Goal: Find specific page/section: Find specific page/section

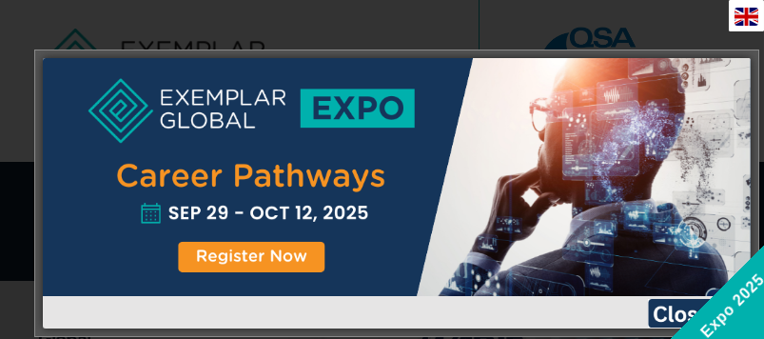
click at [527, 32] on div at bounding box center [382, 169] width 764 height 339
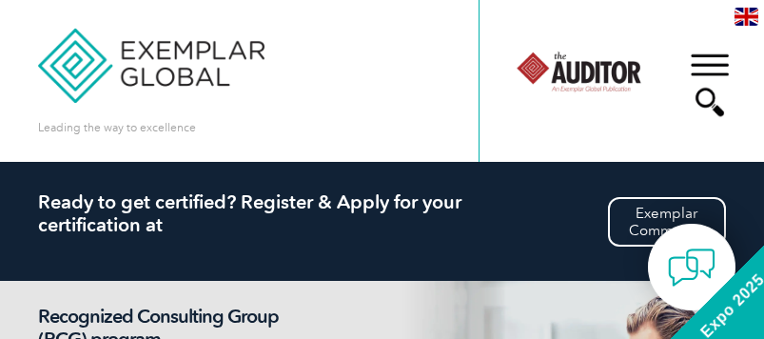
click at [713, 61] on div "▼" at bounding box center [709, 84] width 51 height 95
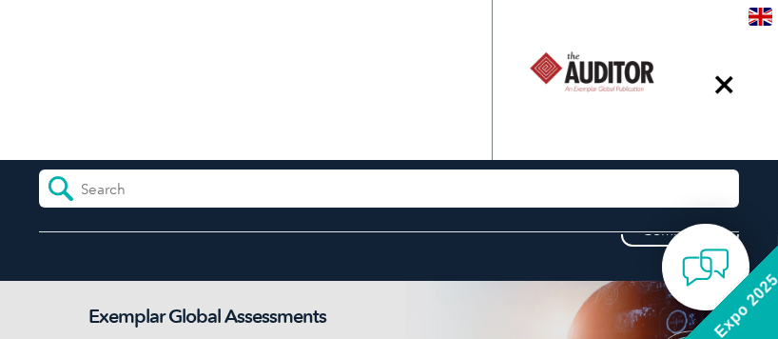
click at [727, 81] on div "▼" at bounding box center [723, 84] width 51 height 95
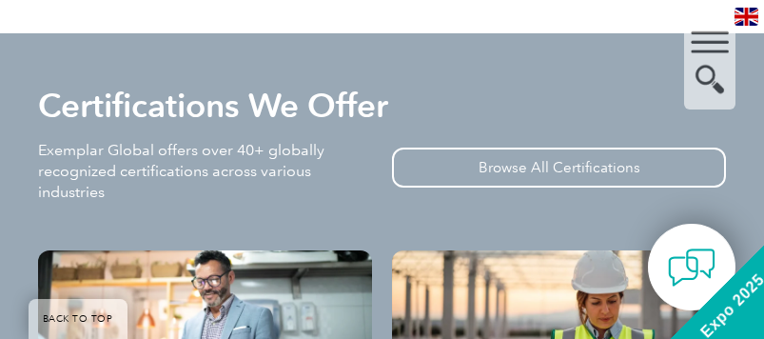
scroll to position [2559, 0]
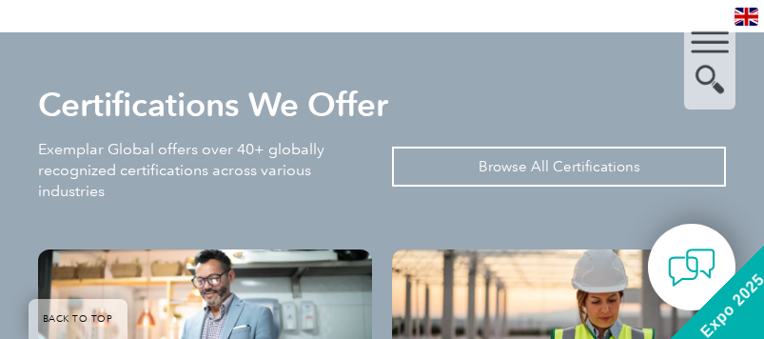
click at [643, 147] on link "Browse All Certifications" at bounding box center [559, 167] width 334 height 40
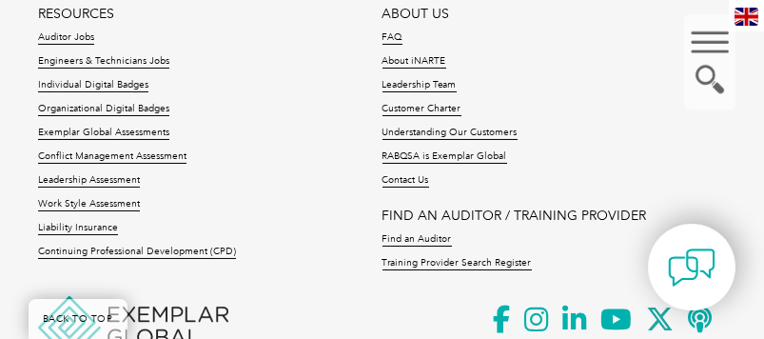
scroll to position [3011, 0]
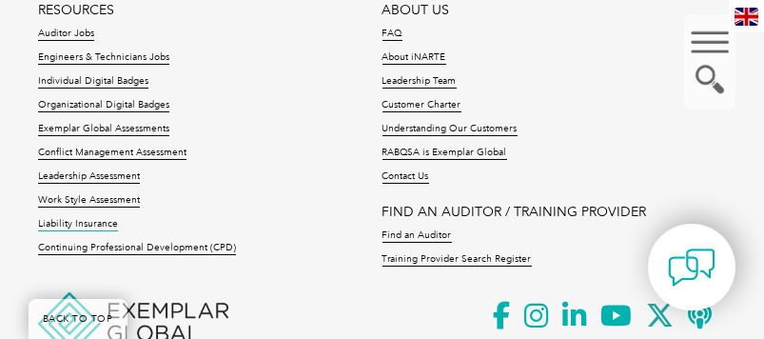
click at [84, 230] on link "Liability Insurance" at bounding box center [78, 224] width 80 height 13
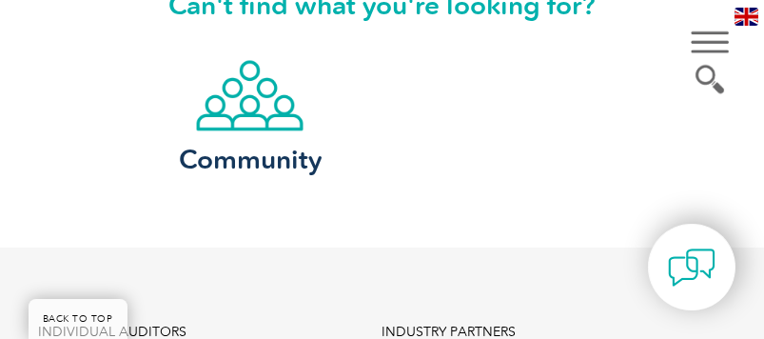
scroll to position [2070, 0]
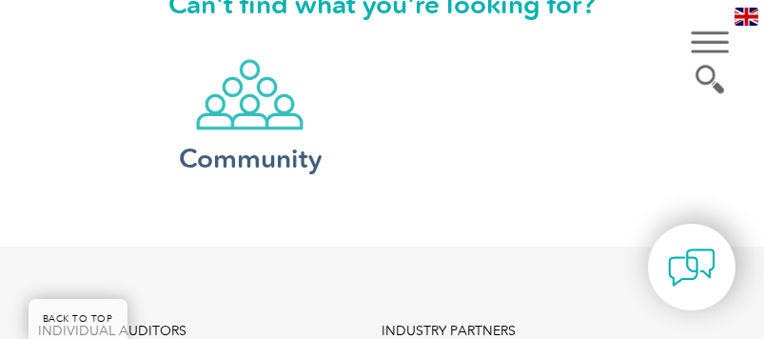
click at [157, 82] on link "Community" at bounding box center [250, 114] width 190 height 112
